Goal: Answer question/provide support

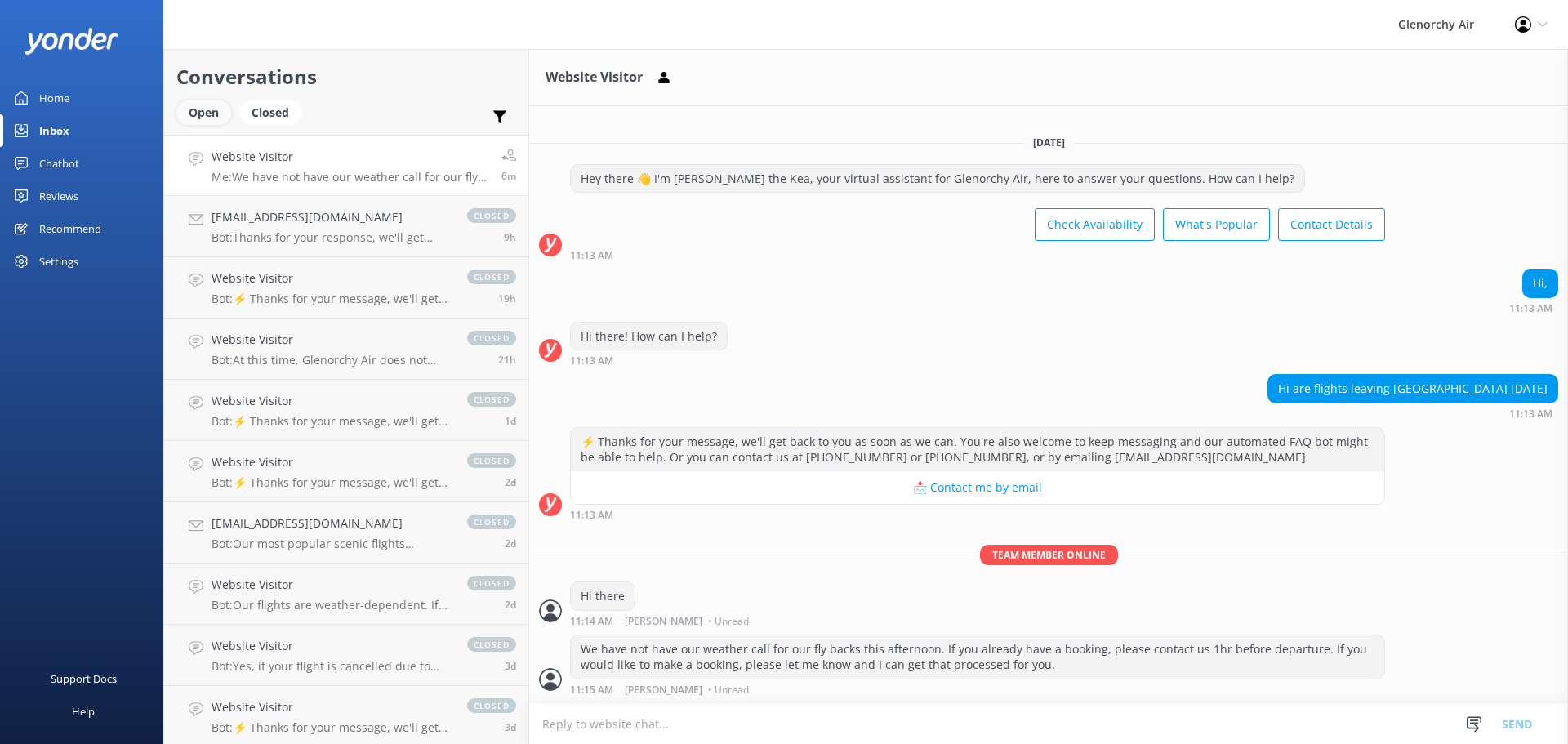
click at [219, 101] on div "Open" at bounding box center [204, 112] width 55 height 24
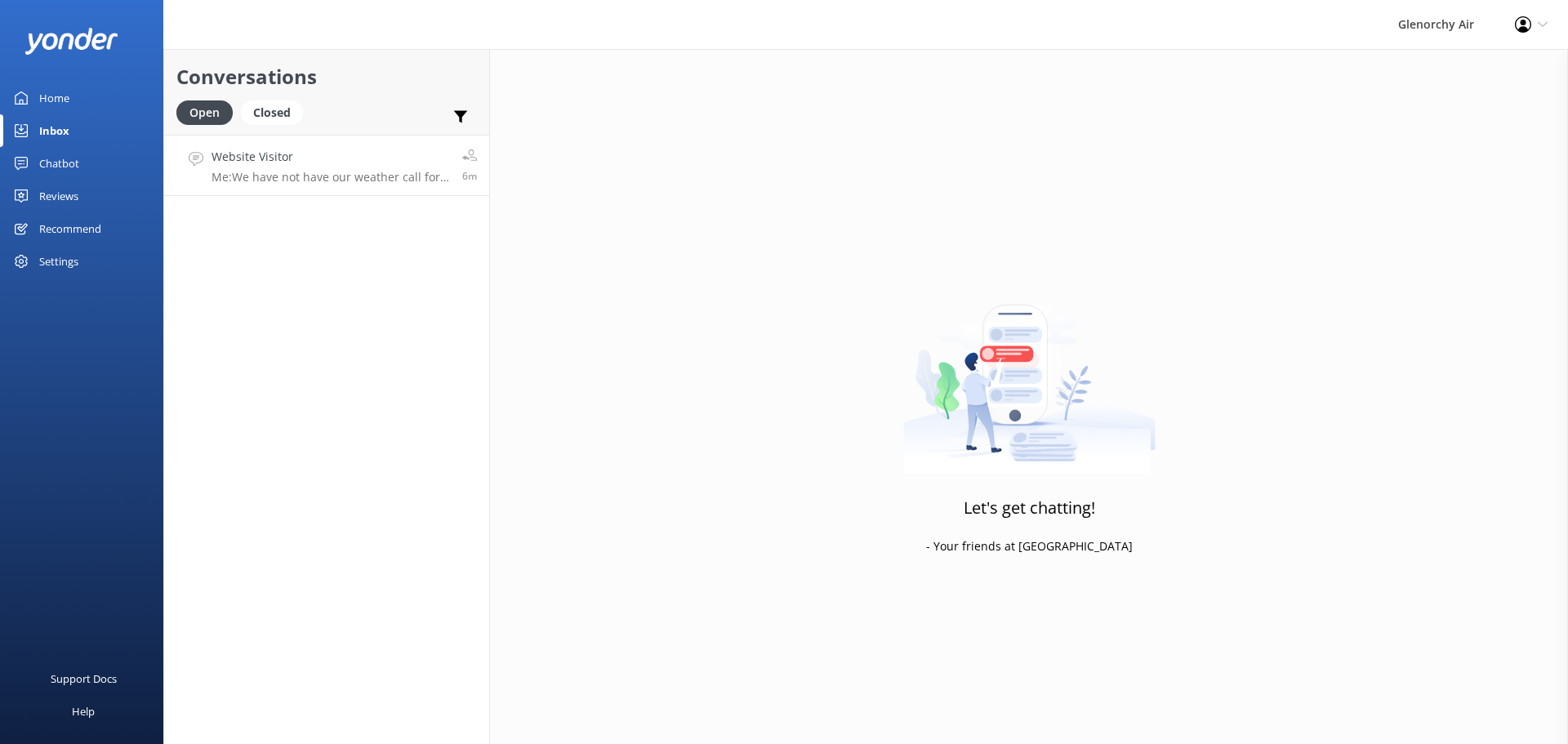
click at [307, 168] on div "Website Visitor Me: We have not have our weather call for our fly backs this af…" at bounding box center [331, 165] width 238 height 36
